Goal: Transaction & Acquisition: Purchase product/service

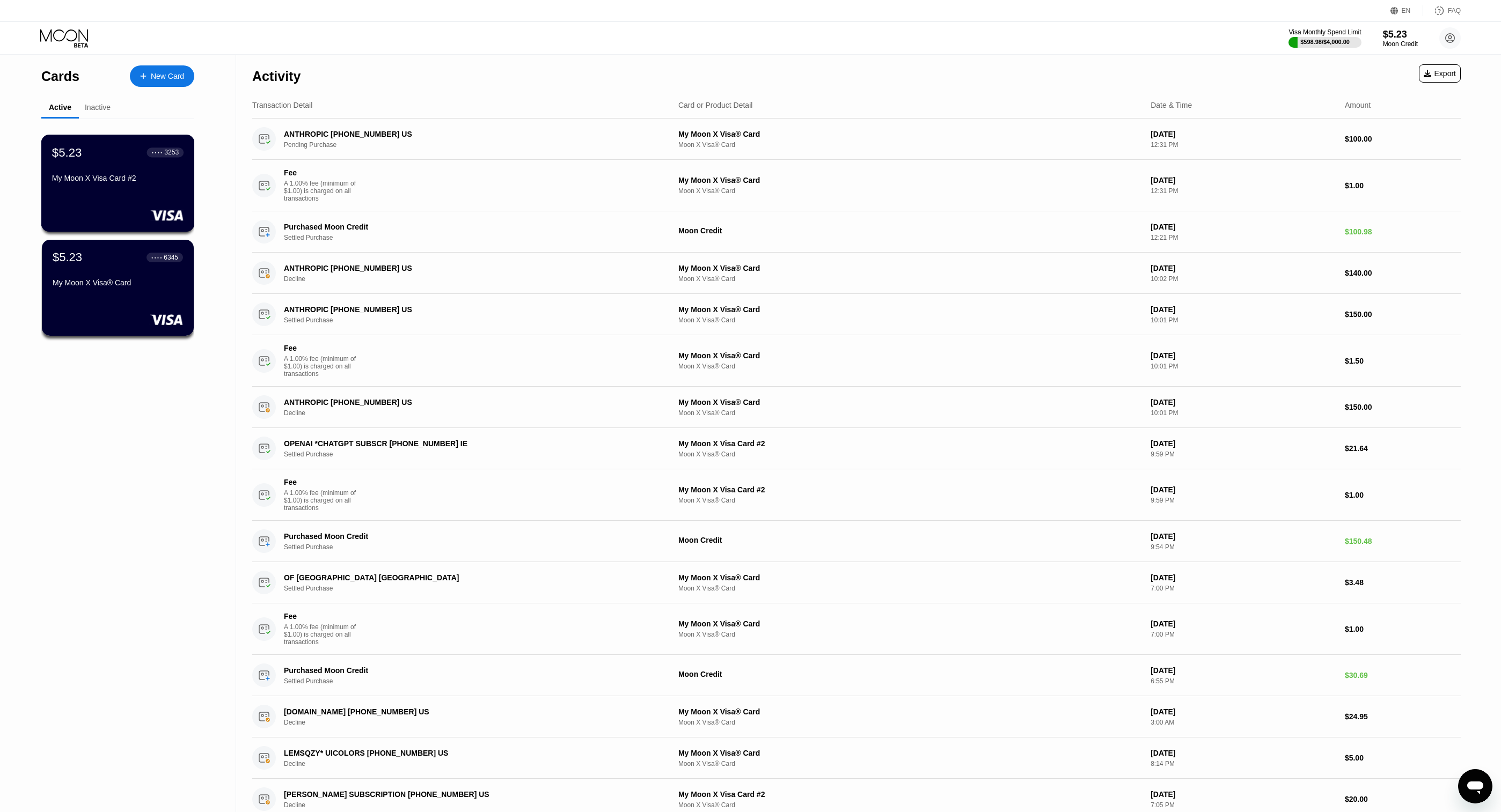
click at [97, 148] on div "$5.23 ● ● ● ● 3253" at bounding box center [118, 152] width 132 height 14
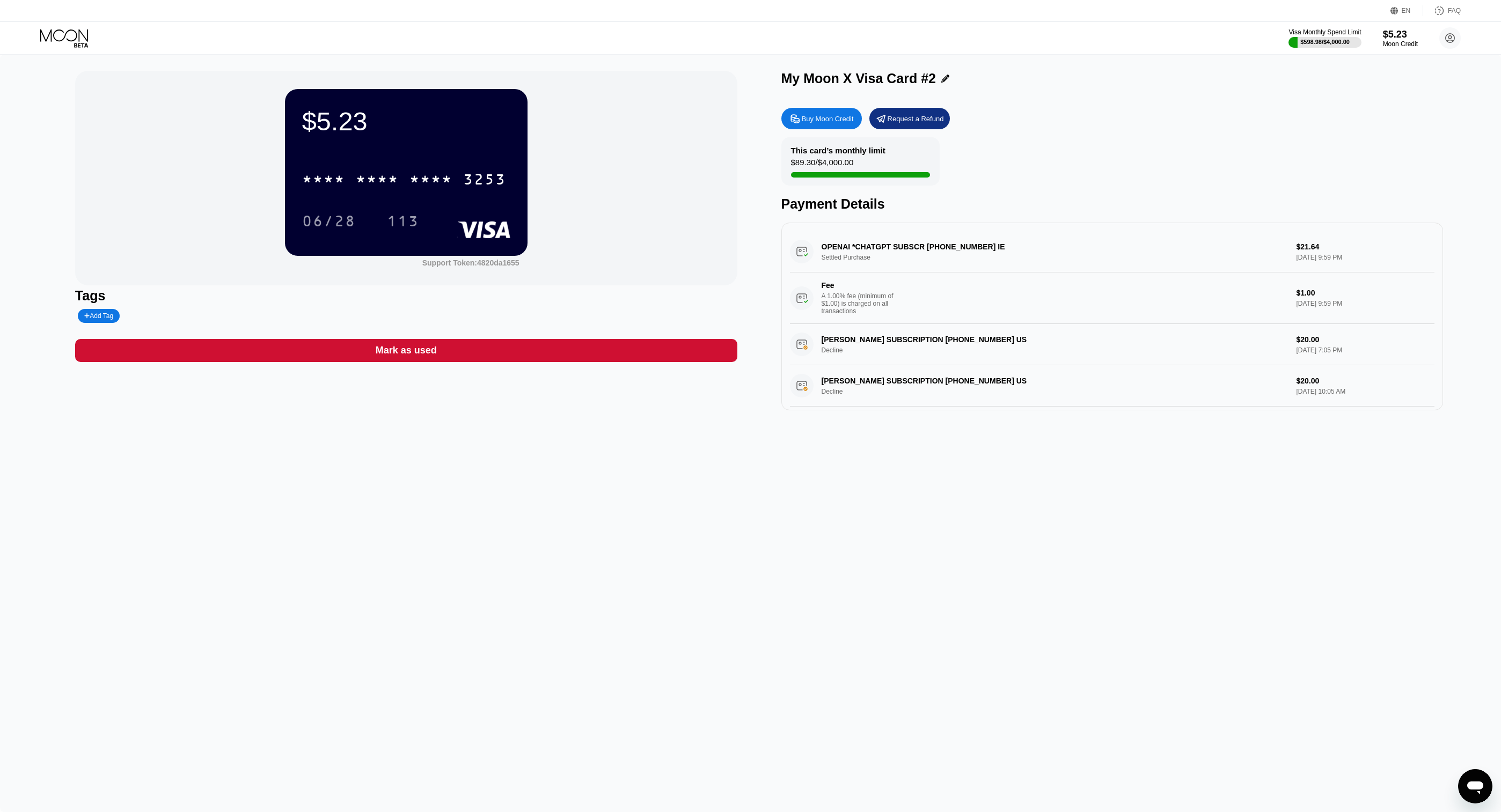
click at [840, 121] on div "Buy Moon Credit" at bounding box center [828, 118] width 52 height 9
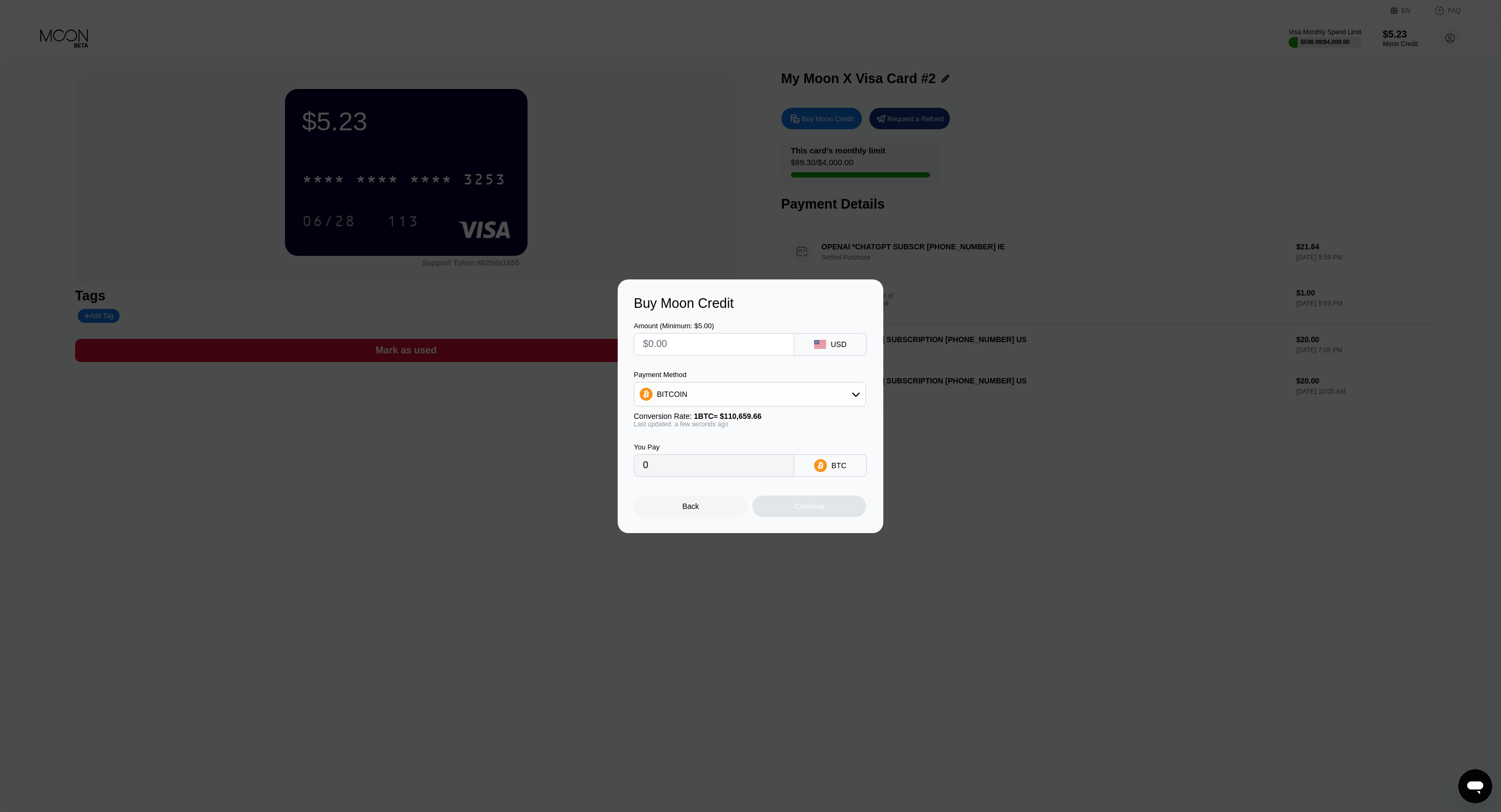
click at [689, 343] on input "text" at bounding box center [714, 345] width 143 height 22
type input "$1"
type input "0.00000904"
type input "$10"
type input "0.00009037"
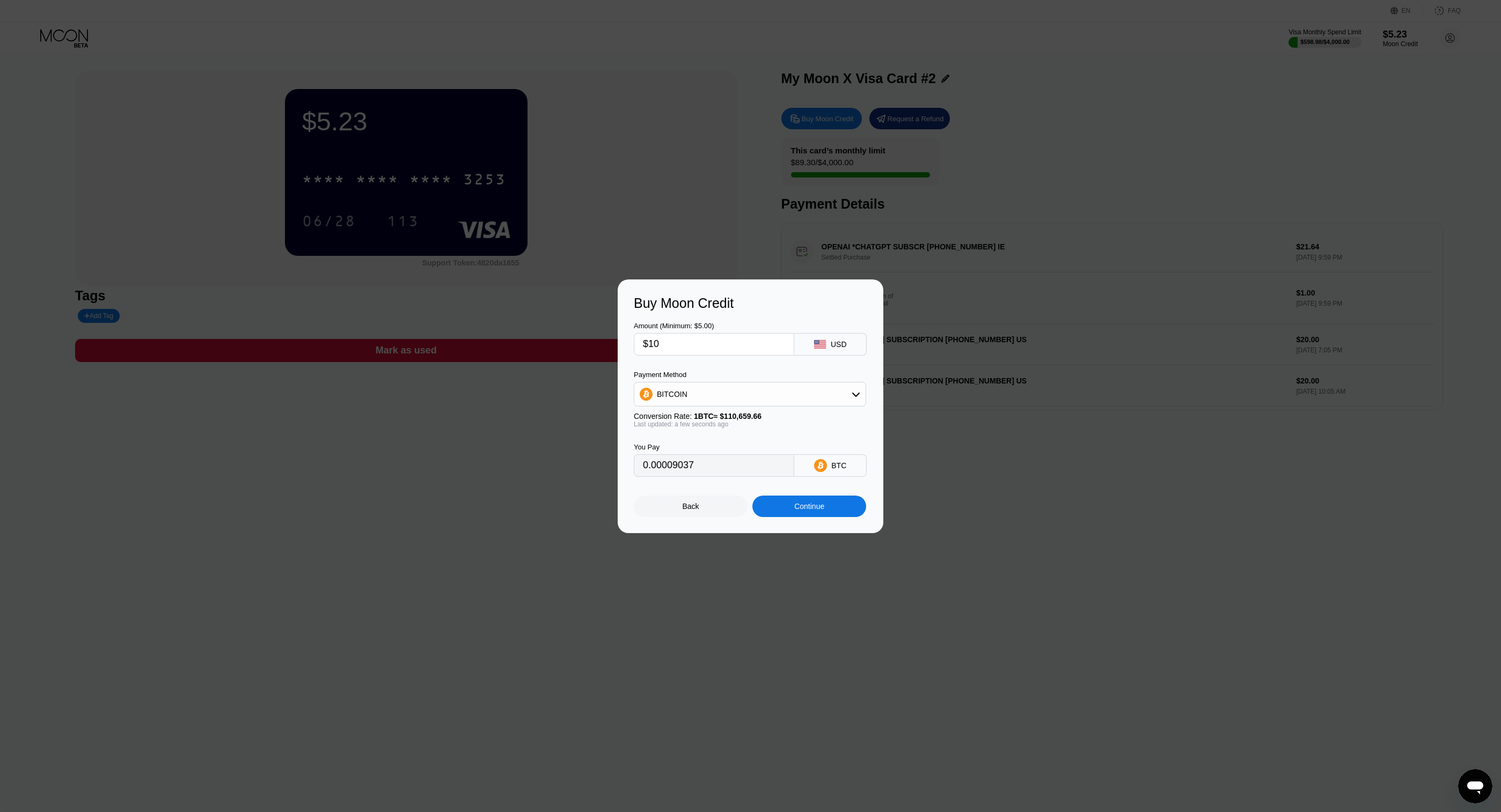
type input "$100"
type input "0.00090368"
type input "$100"
click at [707, 392] on div "BITCOIN" at bounding box center [750, 395] width 231 height 22
click at [675, 438] on div "USDT on TRON" at bounding box center [750, 448] width 226 height 22
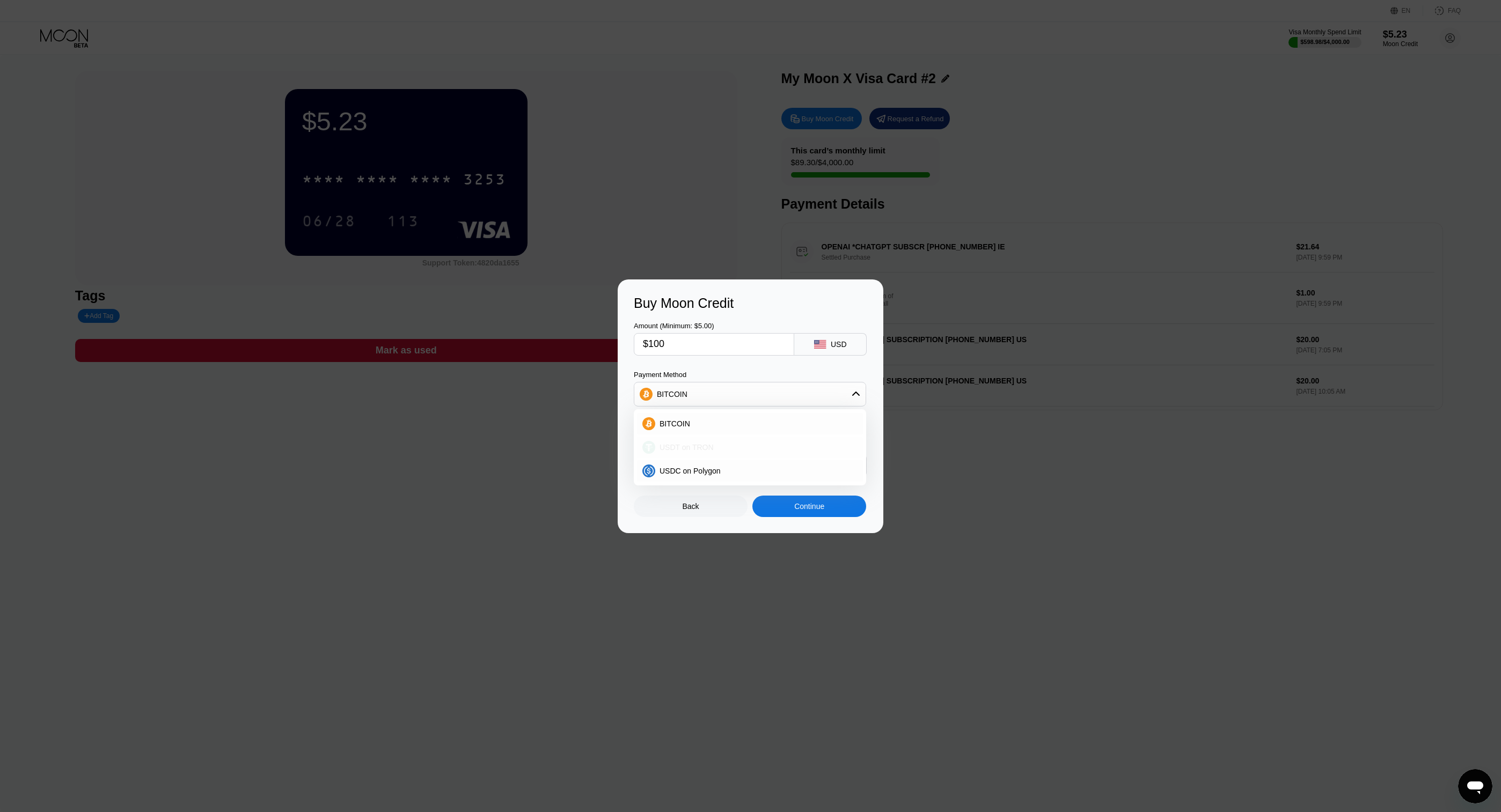
type input "101.01"
click at [804, 510] on div "Continue" at bounding box center [809, 507] width 30 height 9
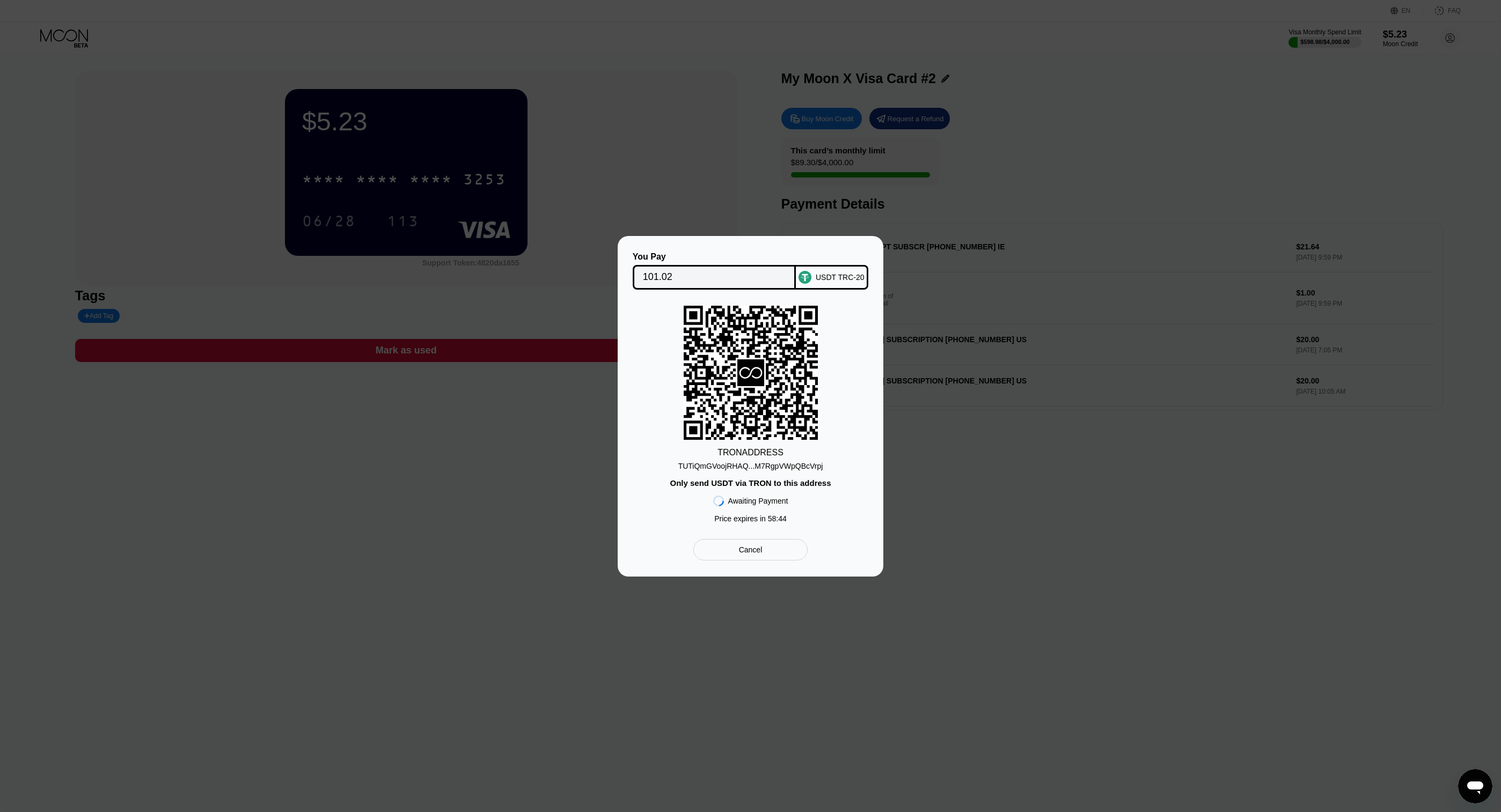
click at [769, 465] on div "TUTiQmGVoojRHAQ...M7RgpVWpQBcVrpj" at bounding box center [750, 466] width 145 height 9
